Goal: Information Seeking & Learning: Learn about a topic

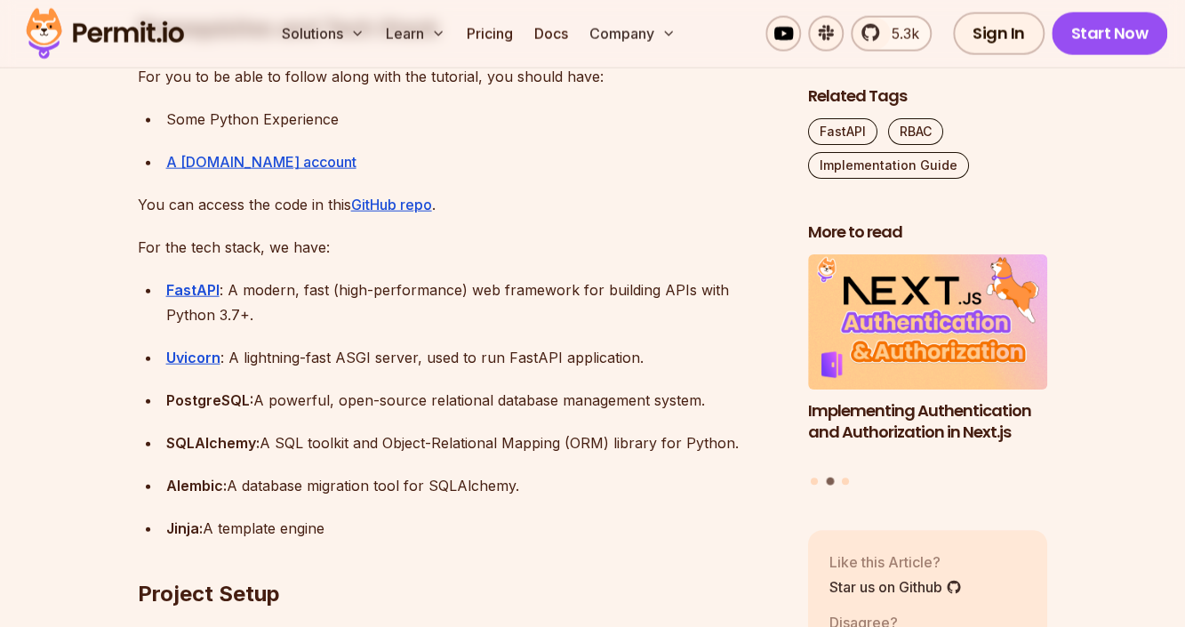
scroll to position [1536, 0]
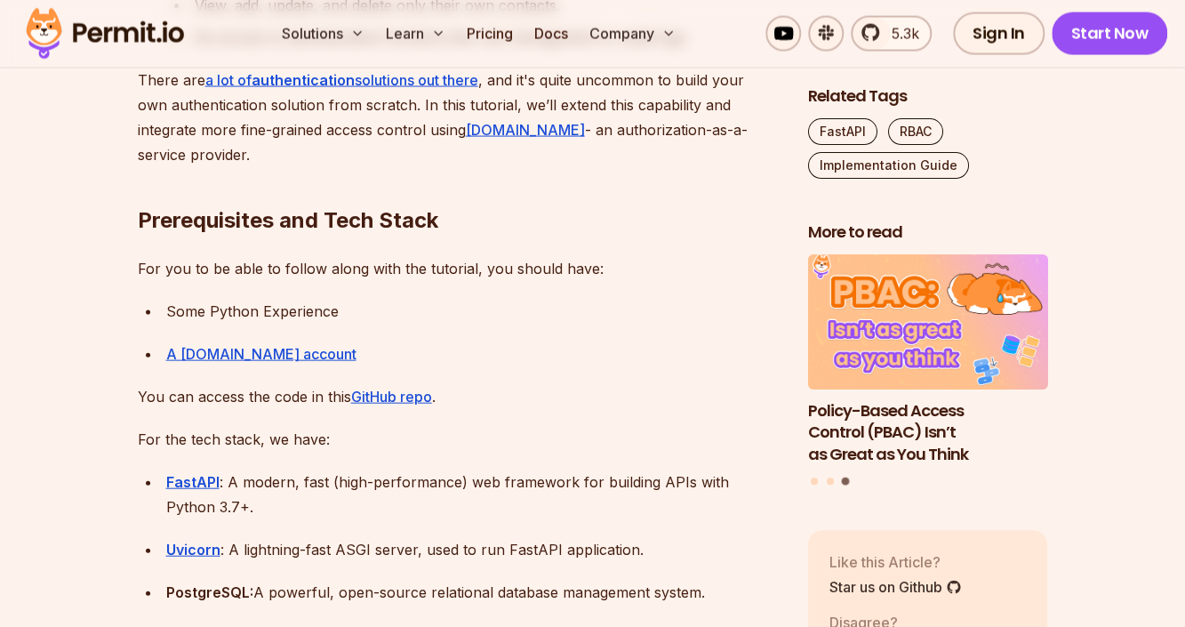
click at [694, 163] on h2 "Prerequisites and Tech Stack" at bounding box center [459, 185] width 642 height 100
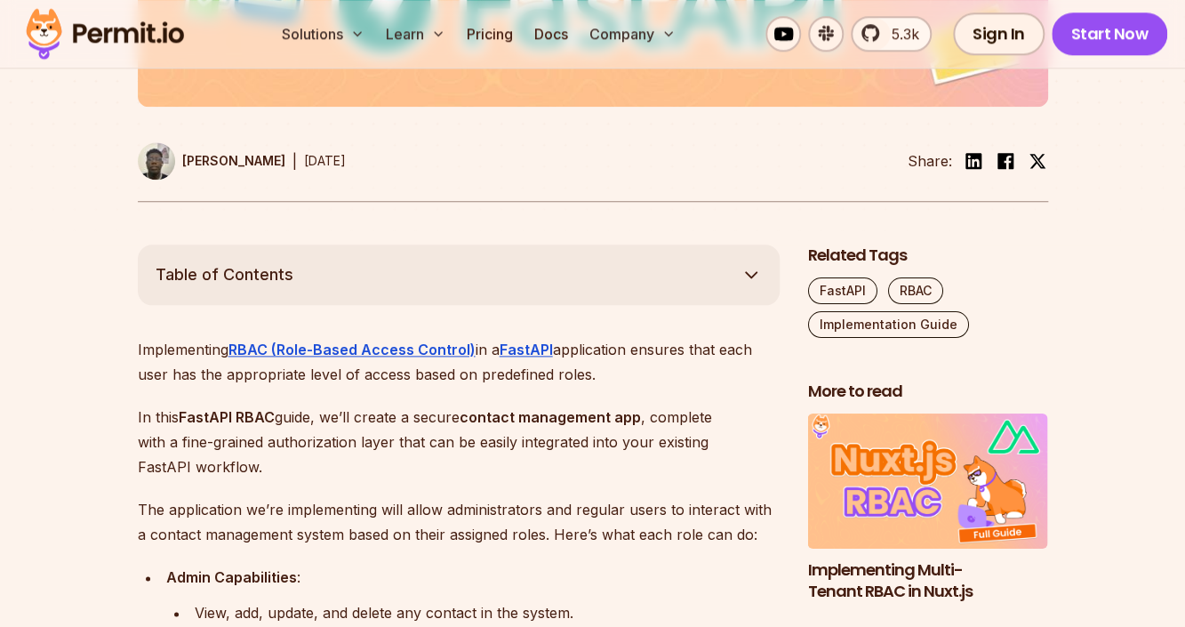
scroll to position [960, 0]
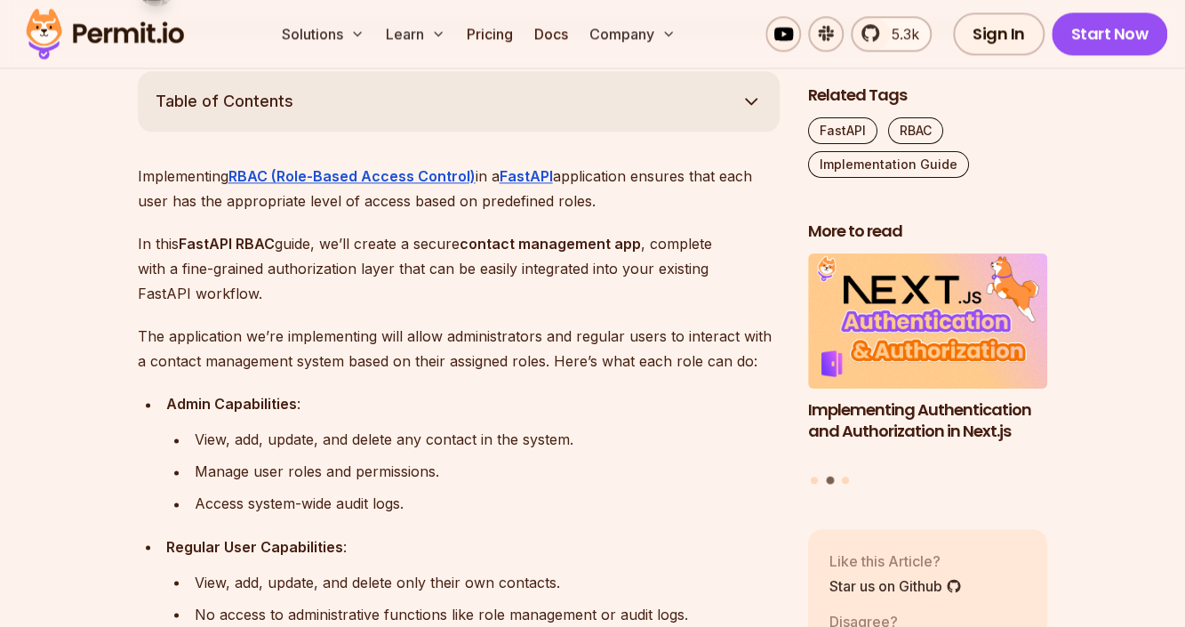
click at [641, 294] on p "In this FastAPI RBAC guide, we’ll create a secure contact management app , comp…" at bounding box center [459, 268] width 642 height 75
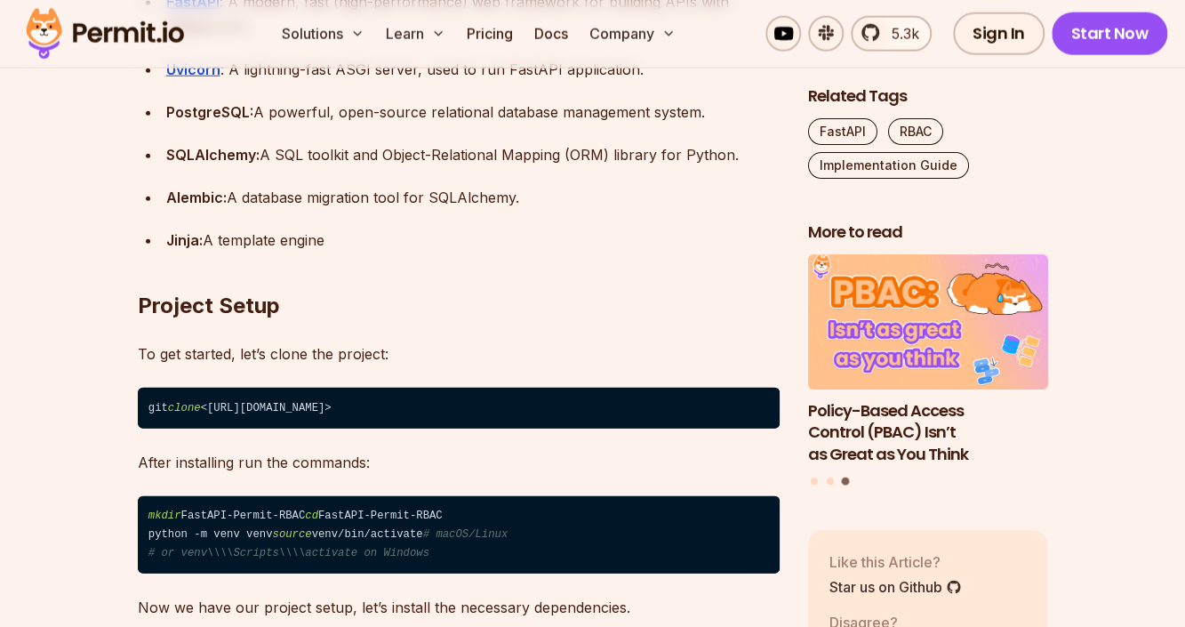
scroll to position [1824, 0]
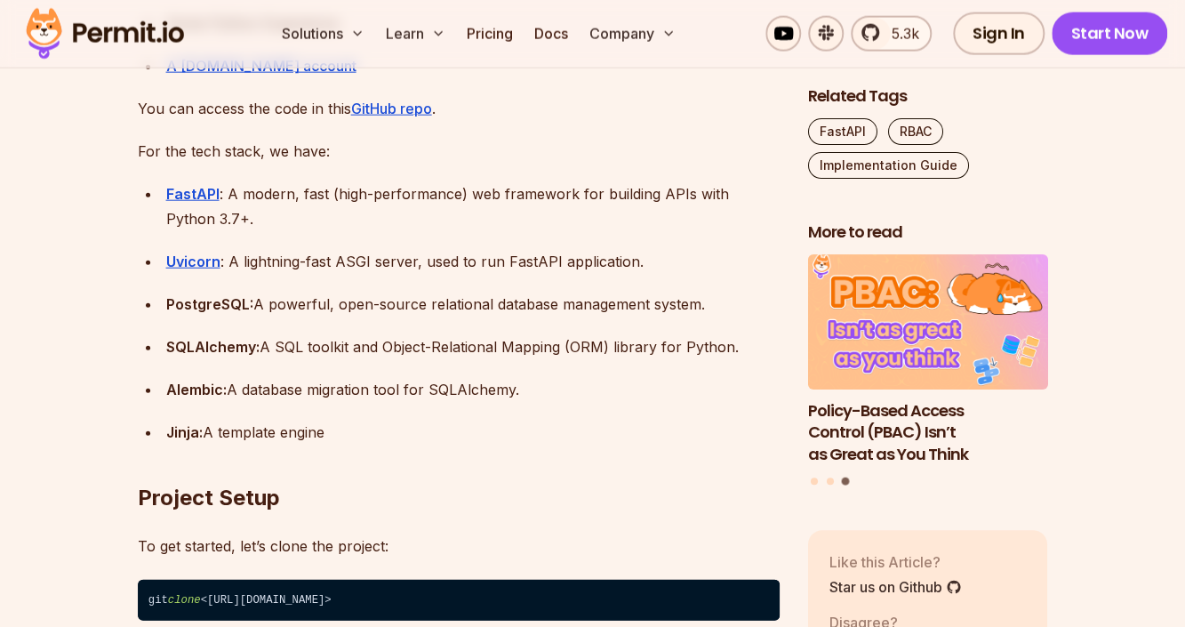
click at [657, 97] on p "You can access the code in this GitHub repo ." at bounding box center [459, 108] width 642 height 25
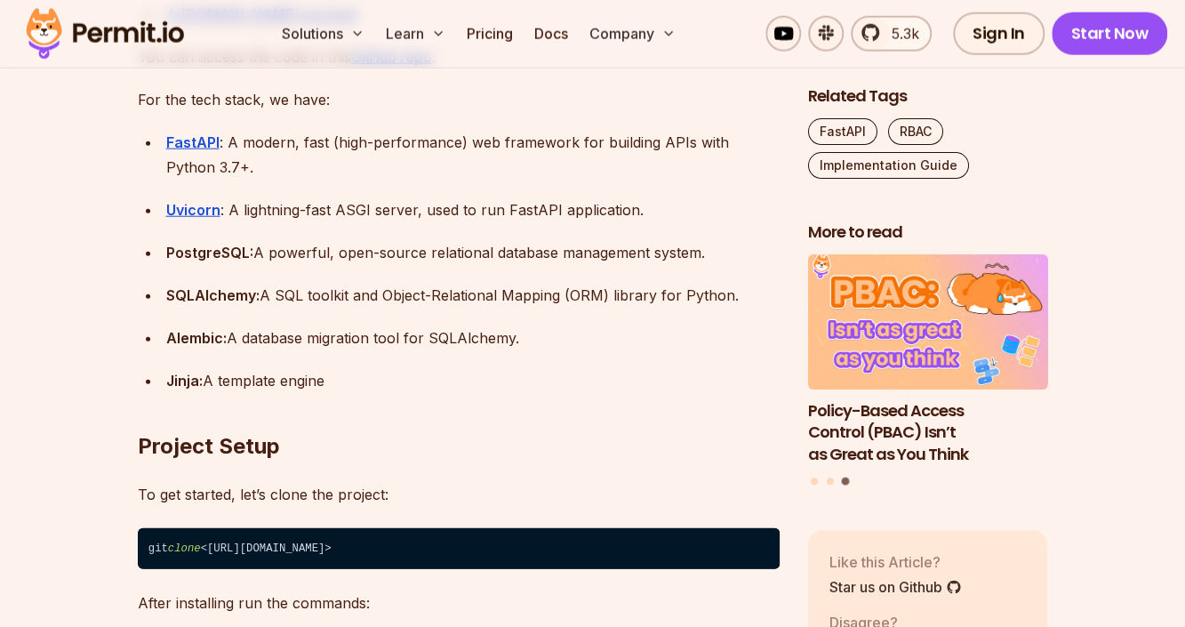
scroll to position [1920, 0]
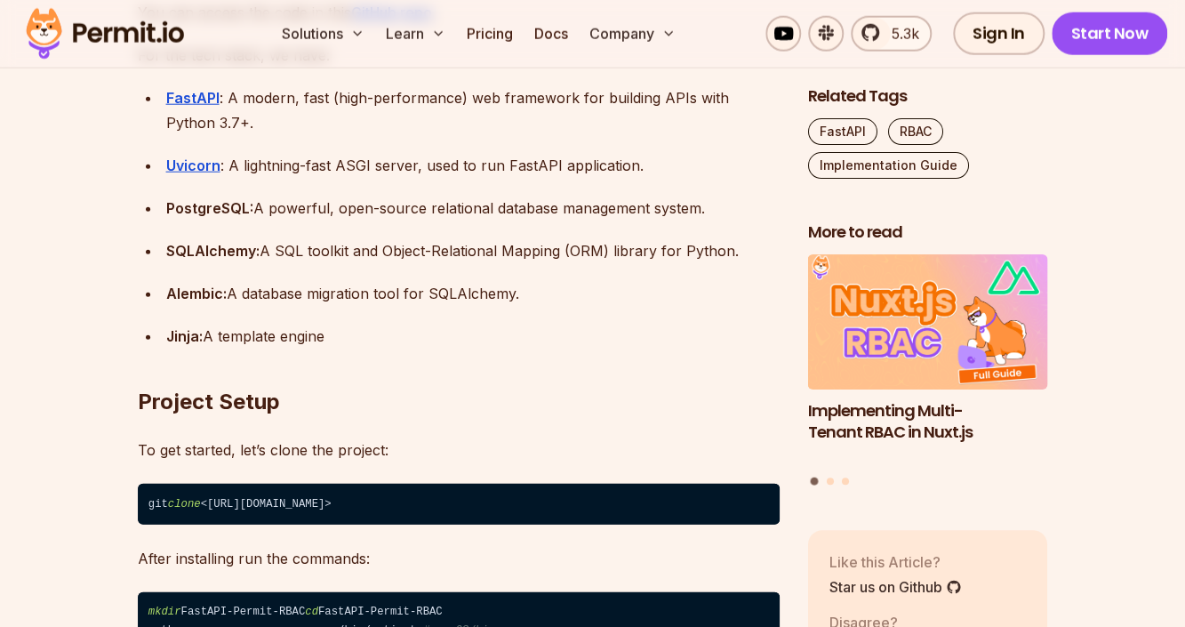
click at [584, 132] on div "FastAPI : A modern, fast (high-performance) web framework for building APIs wit…" at bounding box center [472, 110] width 613 height 50
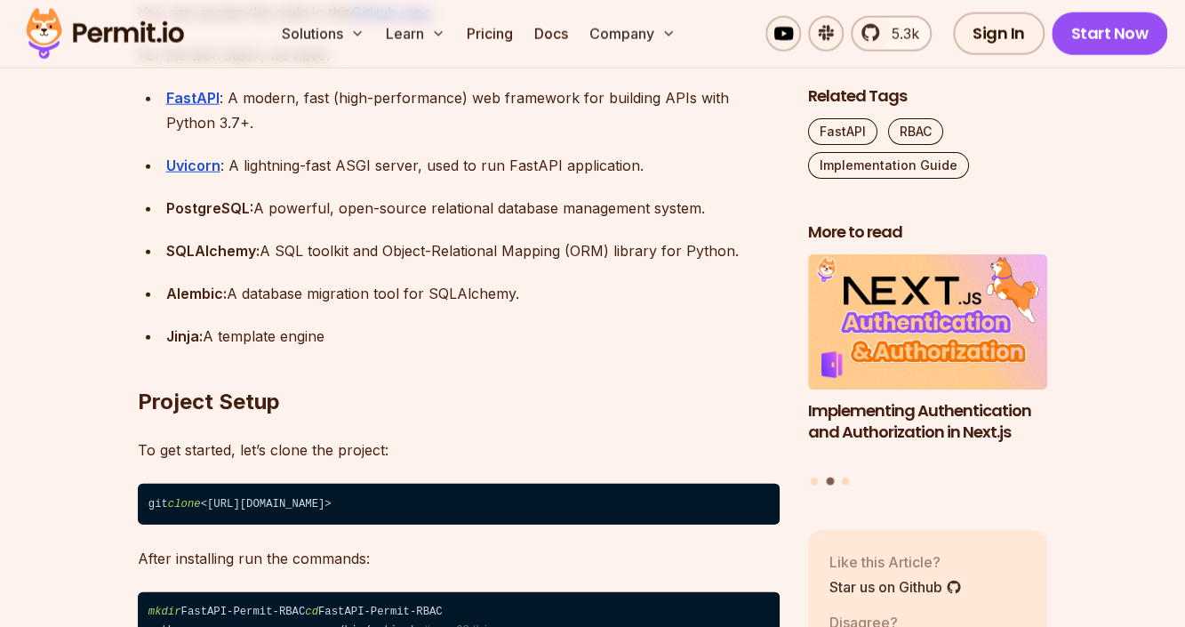
click at [181, 252] on strong "SQLAlchemy:" at bounding box center [212, 251] width 93 height 18
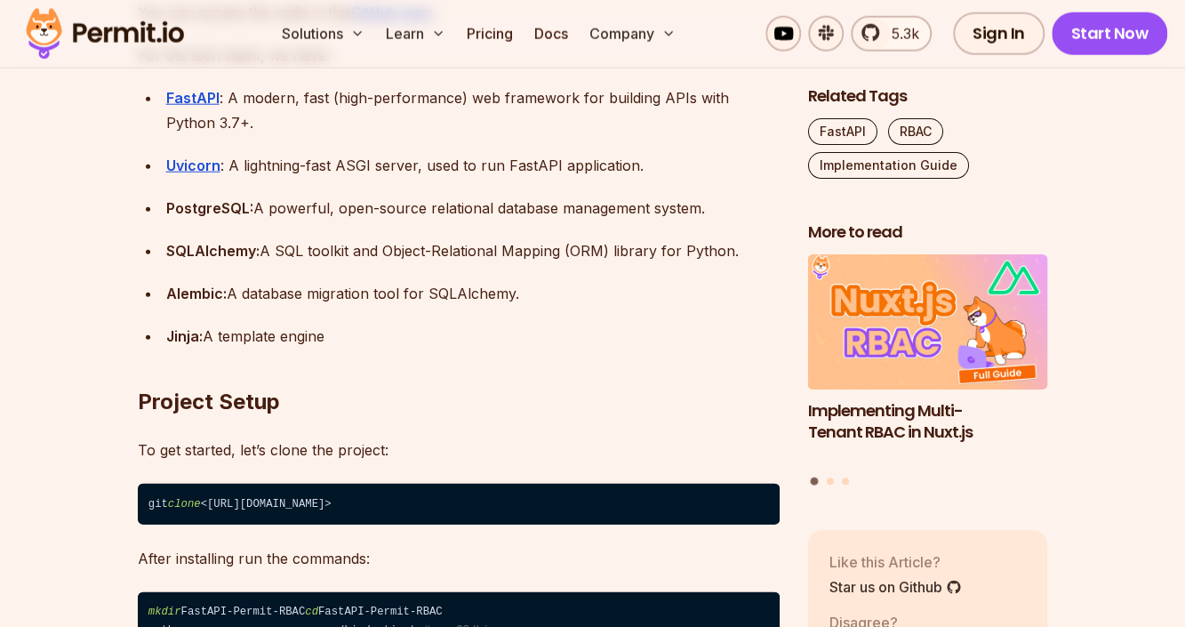
click at [628, 191] on ul "FastAPI : A modern, fast (high-performance) web framework for building APIs wit…" at bounding box center [459, 216] width 642 height 263
click at [196, 295] on strong "Alembic:" at bounding box center [196, 293] width 60 height 18
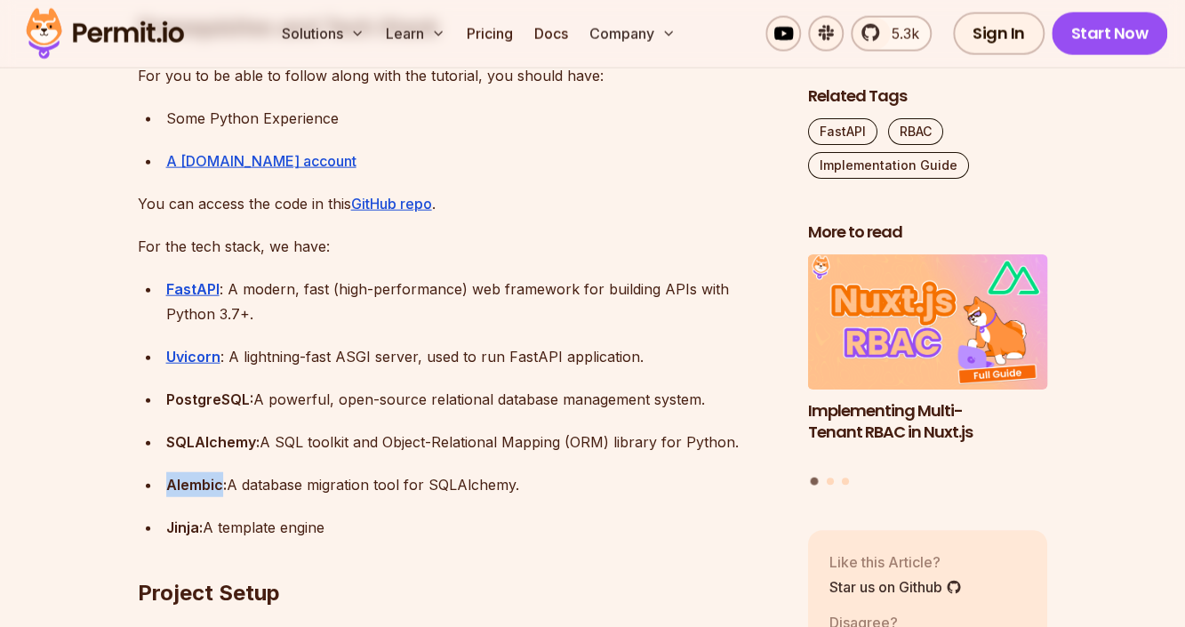
scroll to position [1728, 0]
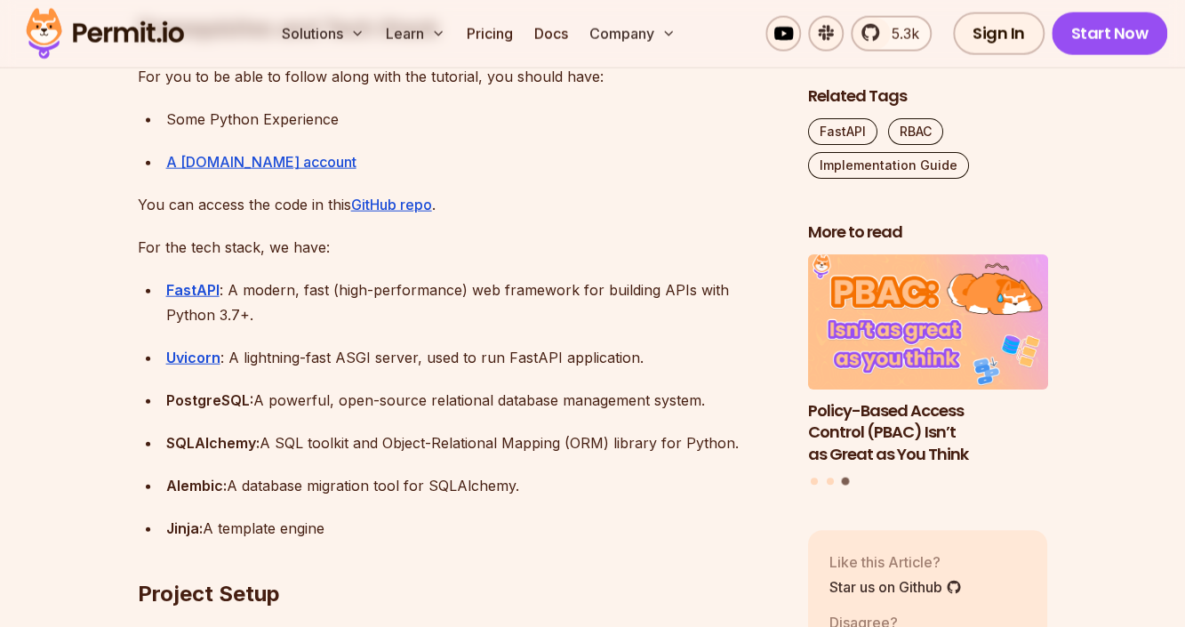
click at [624, 172] on div "A [DOMAIN_NAME] account" at bounding box center [472, 161] width 613 height 25
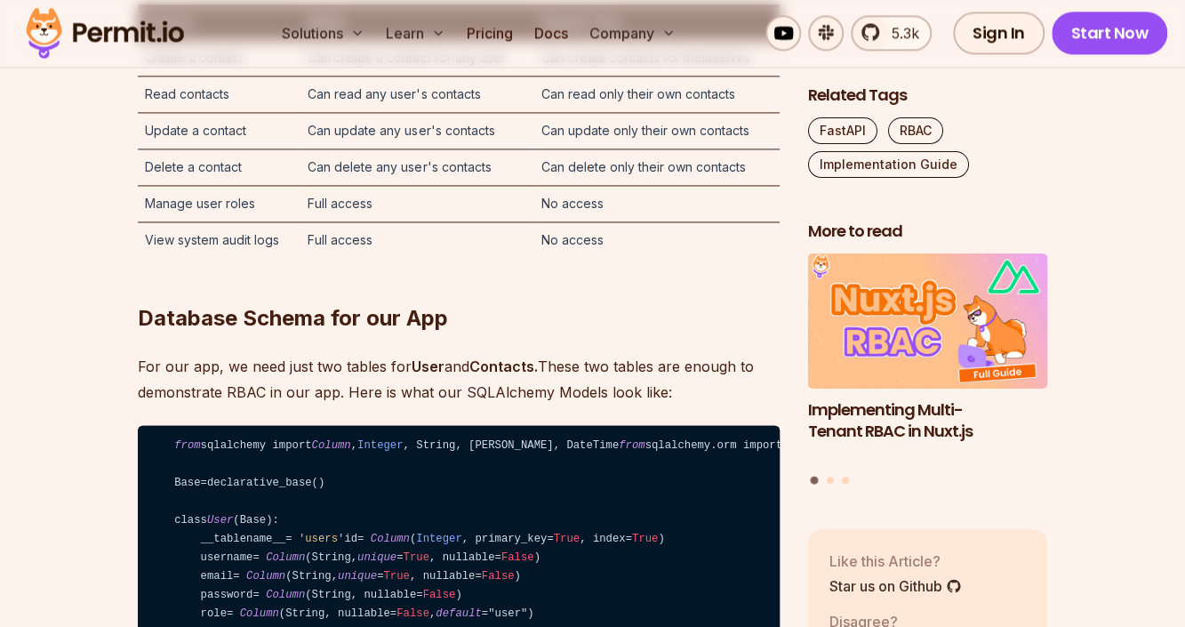
scroll to position [4032, 0]
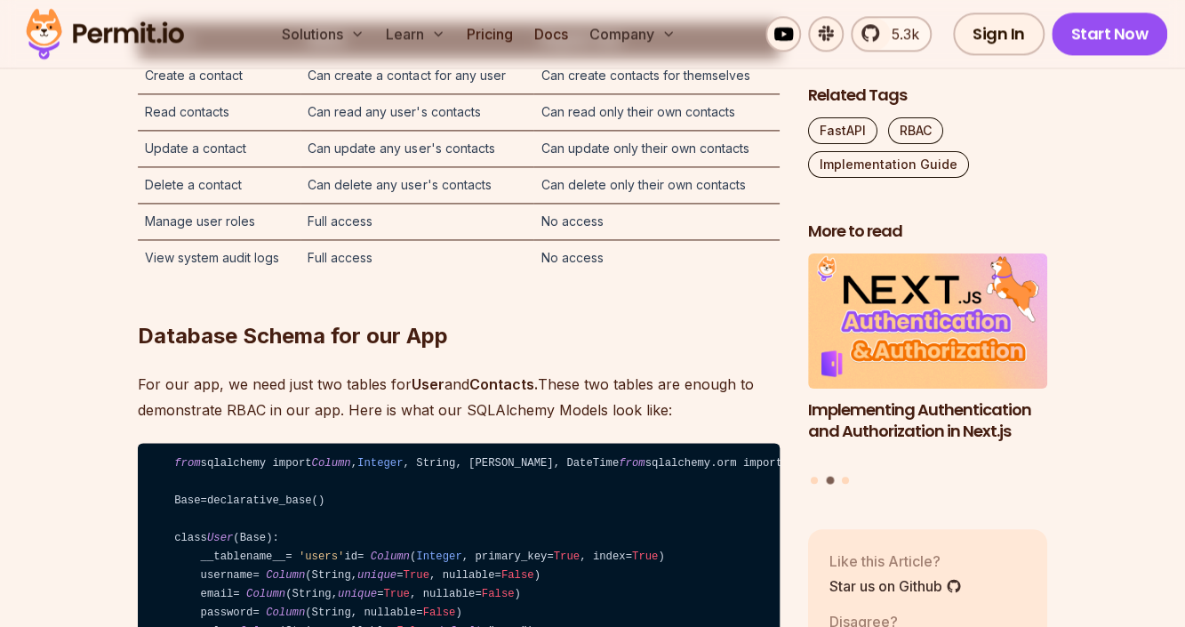
click at [625, 239] on td "No access" at bounding box center [655, 221] width 245 height 36
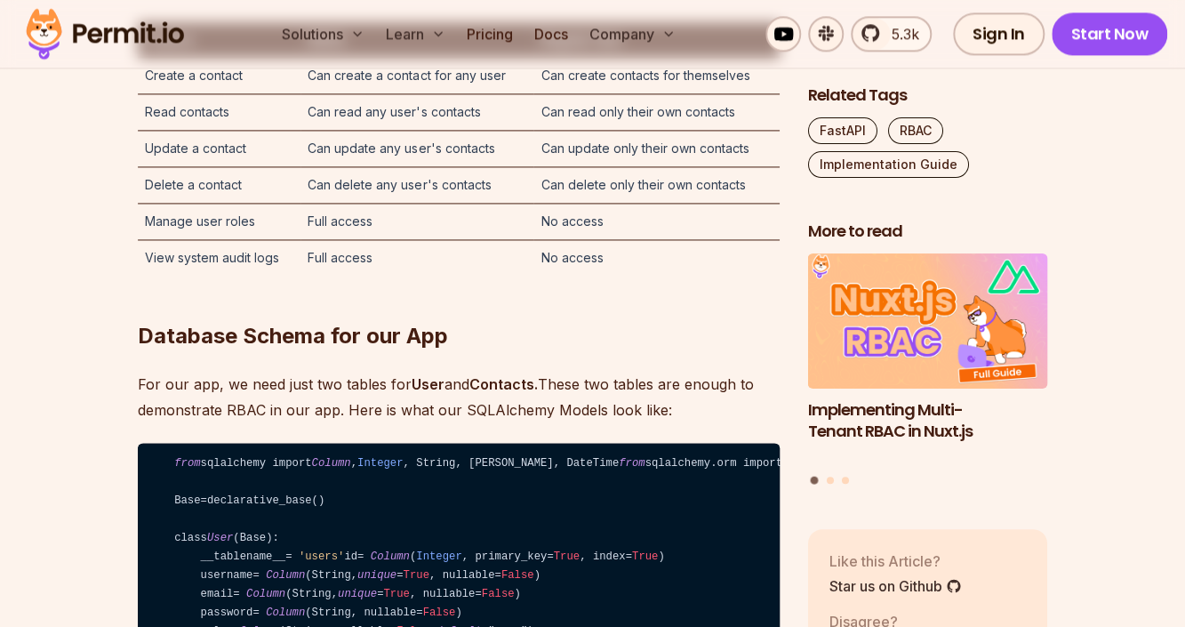
click at [660, 203] on td "Can delete only their own contacts" at bounding box center [655, 184] width 245 height 36
